Goal: Transaction & Acquisition: Book appointment/travel/reservation

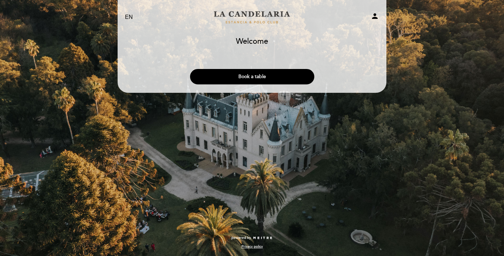
click at [256, 77] on button "Book a table" at bounding box center [252, 76] width 124 height 15
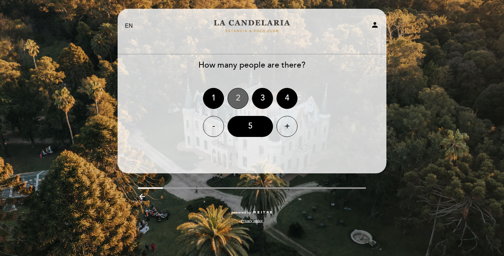
click at [233, 99] on div "2" at bounding box center [238, 98] width 21 height 21
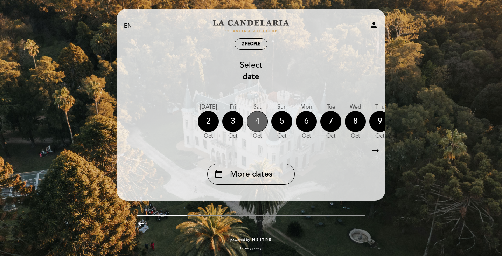
click at [264, 121] on div "4" at bounding box center [257, 121] width 21 height 21
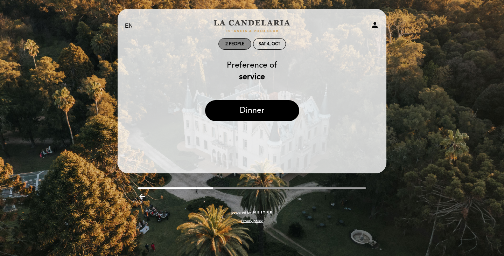
click at [233, 41] on div "2 people" at bounding box center [235, 44] width 32 height 11
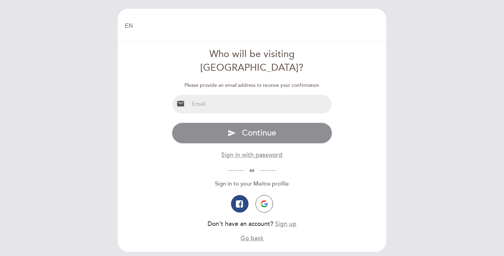
click at [277, 95] on input "email" at bounding box center [260, 104] width 143 height 19
click at [260, 95] on input "email" at bounding box center [260, 104] width 143 height 19
type input "inesferrieres@gmail.com"
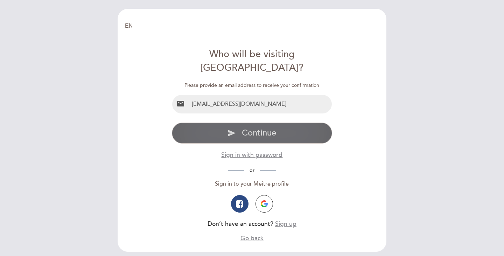
click at [258, 128] on span "Continue" at bounding box center [259, 133] width 34 height 10
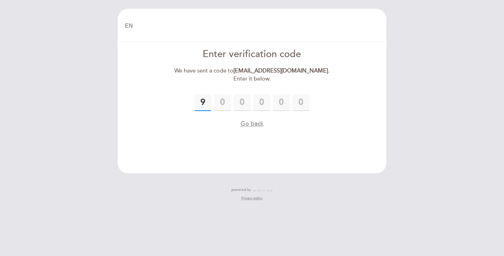
type input "9"
type input "8"
type input "0"
type input "7"
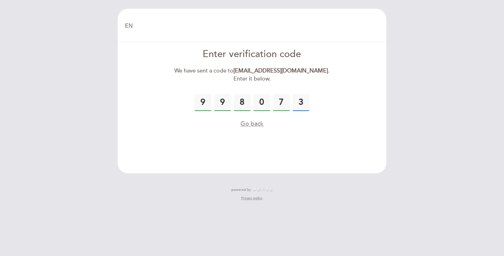
type input "3"
